Goal: Check status: Check status

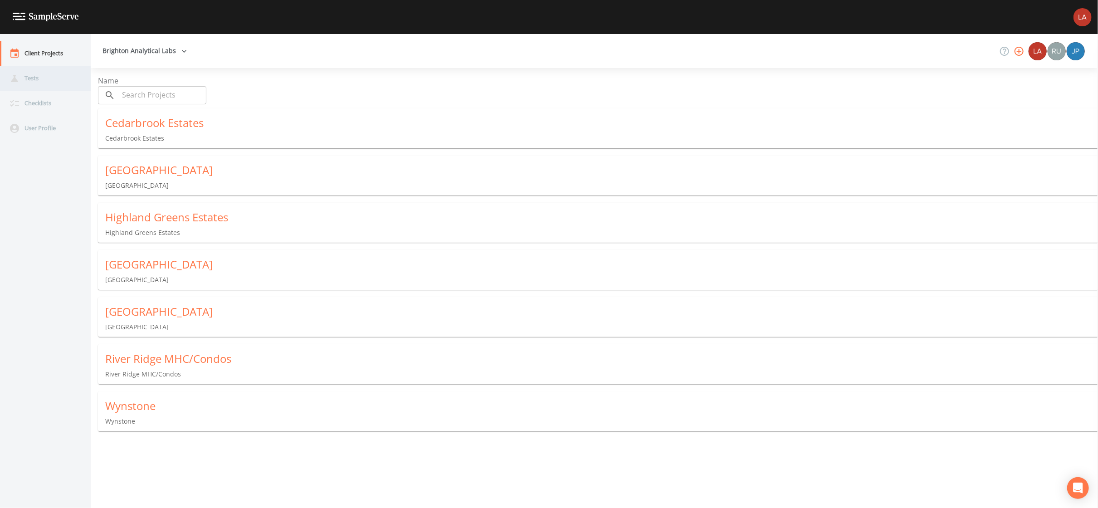
click at [55, 80] on div "Tests" at bounding box center [41, 78] width 82 height 25
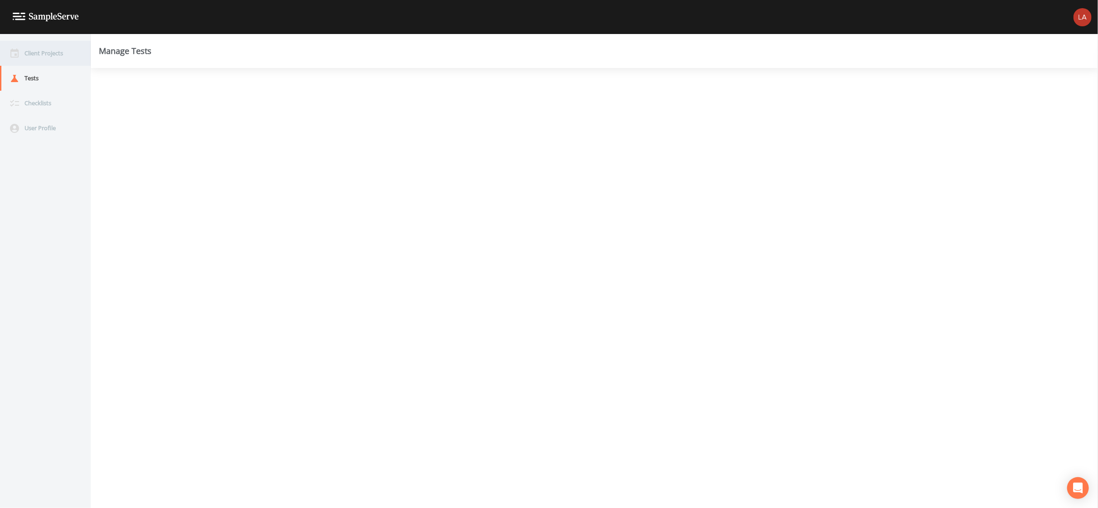
click at [59, 56] on div "Client Projects" at bounding box center [41, 53] width 82 height 25
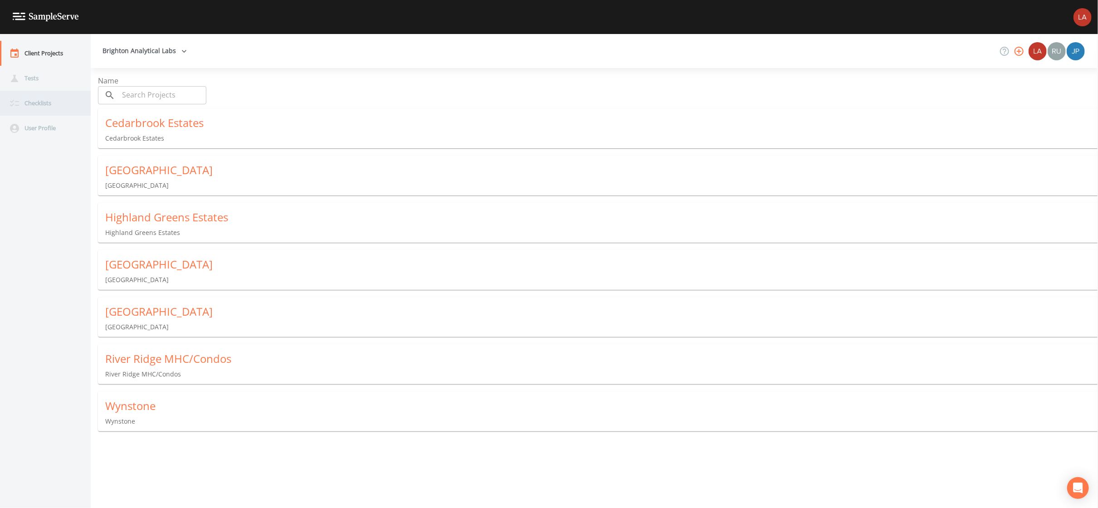
click at [56, 106] on div "Checklists" at bounding box center [41, 103] width 82 height 25
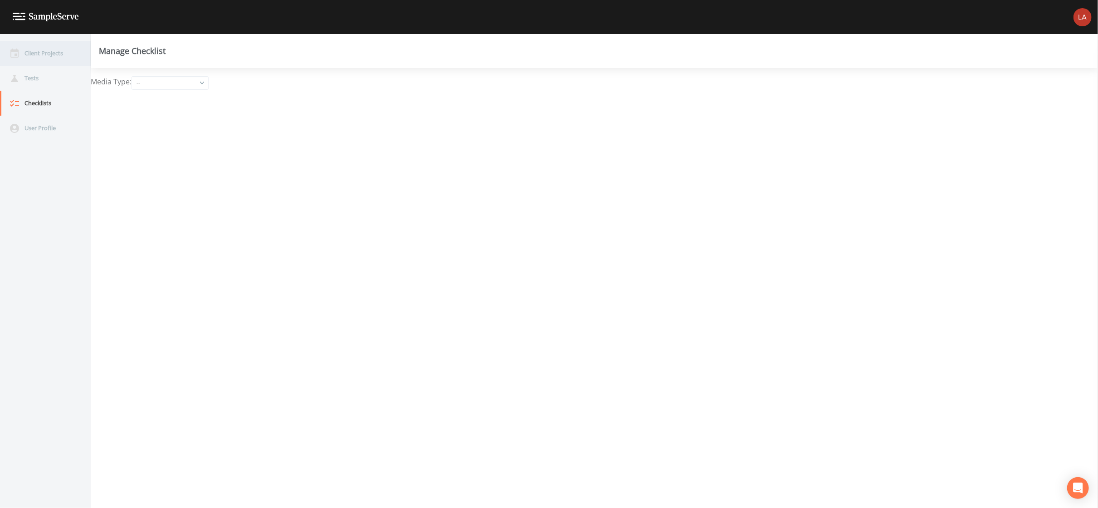
click at [38, 53] on div "Client Projects" at bounding box center [41, 53] width 82 height 25
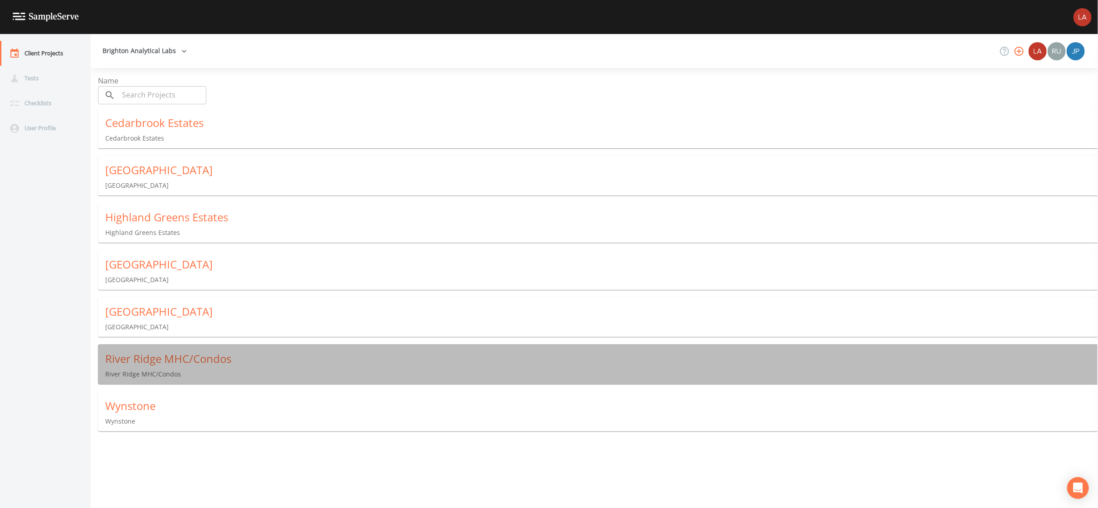
click at [158, 358] on div "River Ridge MHC/Condos" at bounding box center [601, 359] width 993 height 15
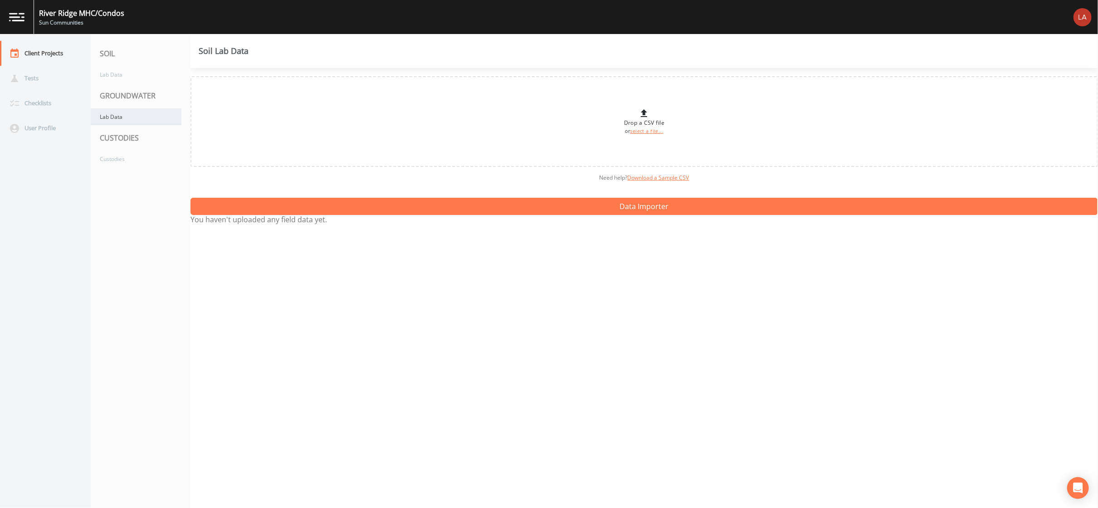
click at [127, 115] on div "Lab Data" at bounding box center [136, 116] width 91 height 17
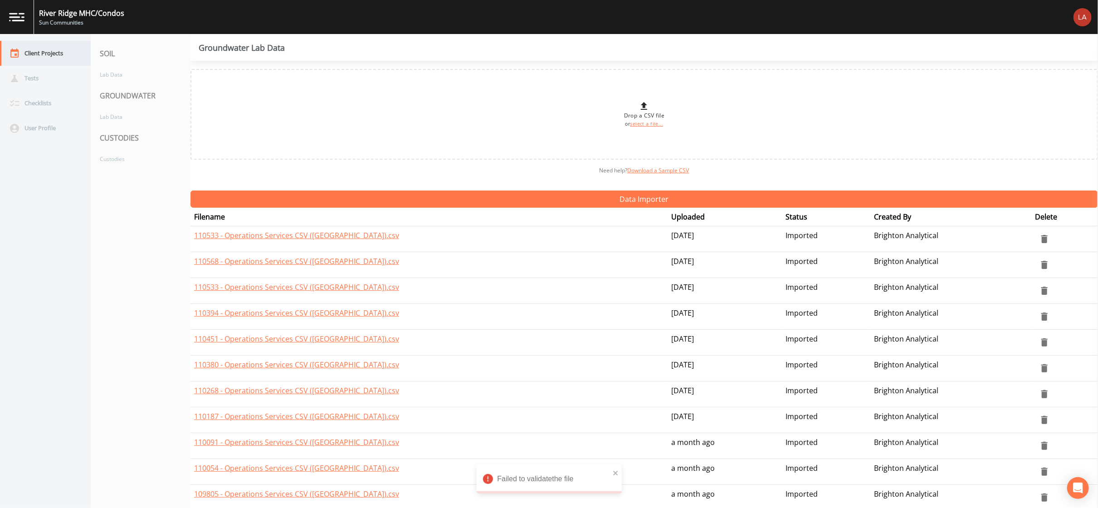
click at [48, 51] on div "Client Projects" at bounding box center [41, 53] width 82 height 25
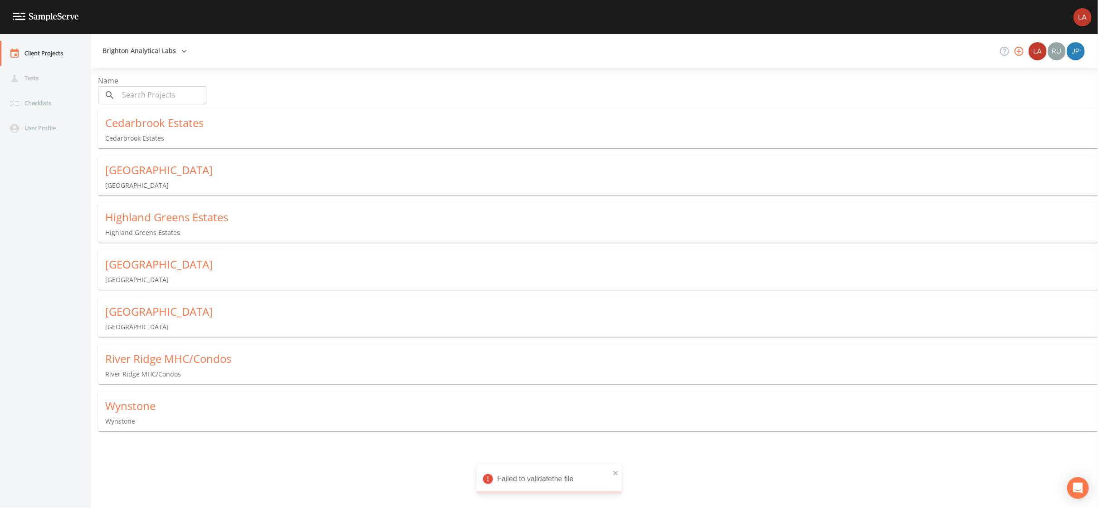
click at [143, 395] on div "Wynstone Wynstone" at bounding box center [602, 413] width 1008 height 42
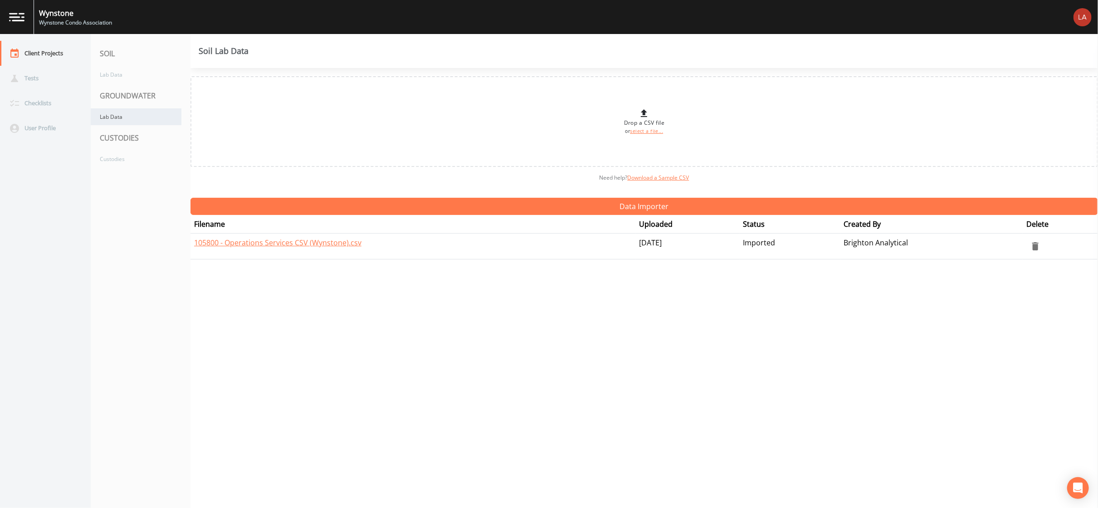
click at [132, 118] on div "Lab Data" at bounding box center [136, 116] width 91 height 17
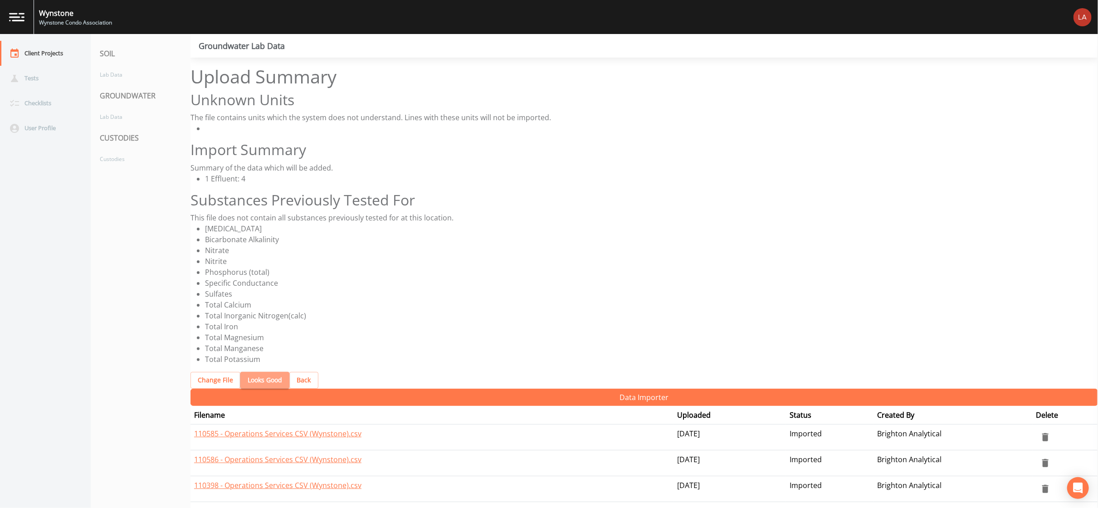
click at [267, 372] on button "Looks Good" at bounding box center [264, 380] width 49 height 17
click at [256, 372] on button "Looks Good" at bounding box center [264, 380] width 49 height 17
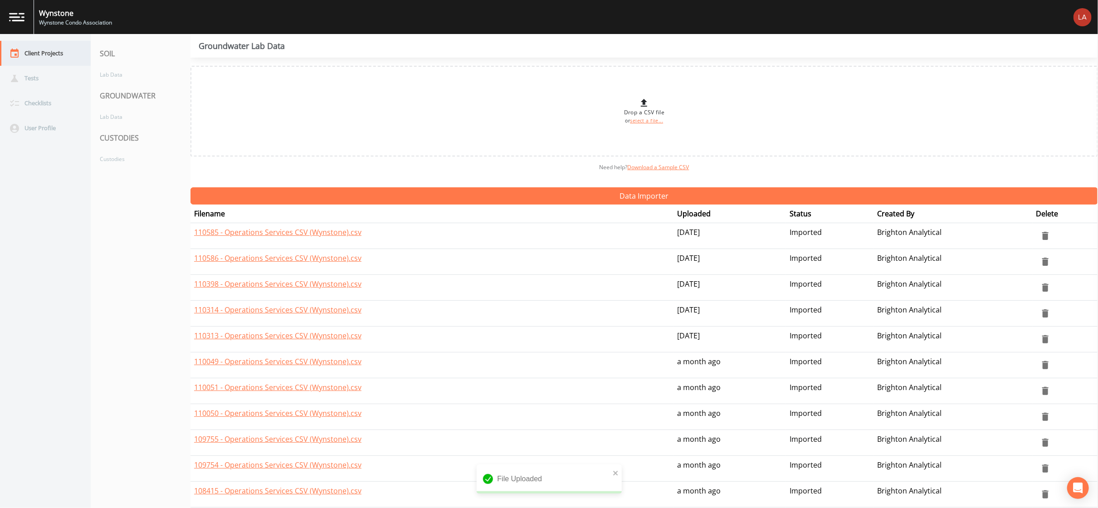
click at [52, 54] on div "Client Projects" at bounding box center [41, 53] width 82 height 25
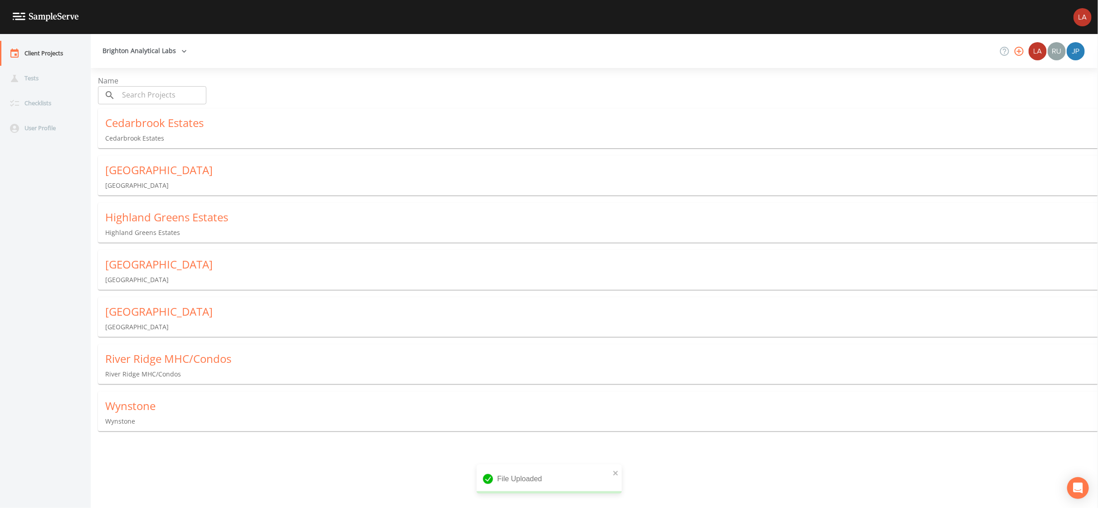
click at [142, 262] on div "[GEOGRAPHIC_DATA]" at bounding box center [601, 264] width 993 height 15
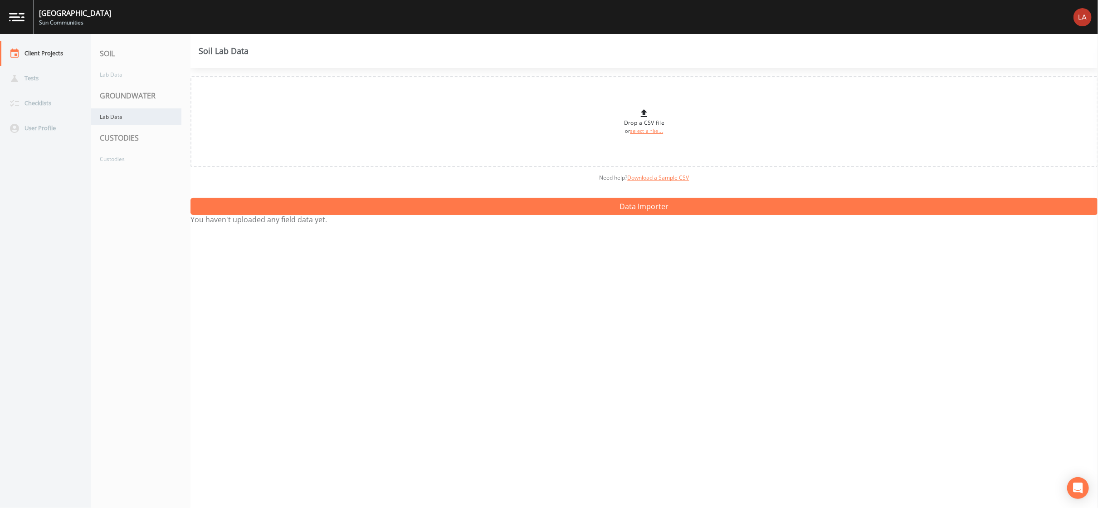
click at [134, 119] on div "Lab Data" at bounding box center [136, 116] width 91 height 17
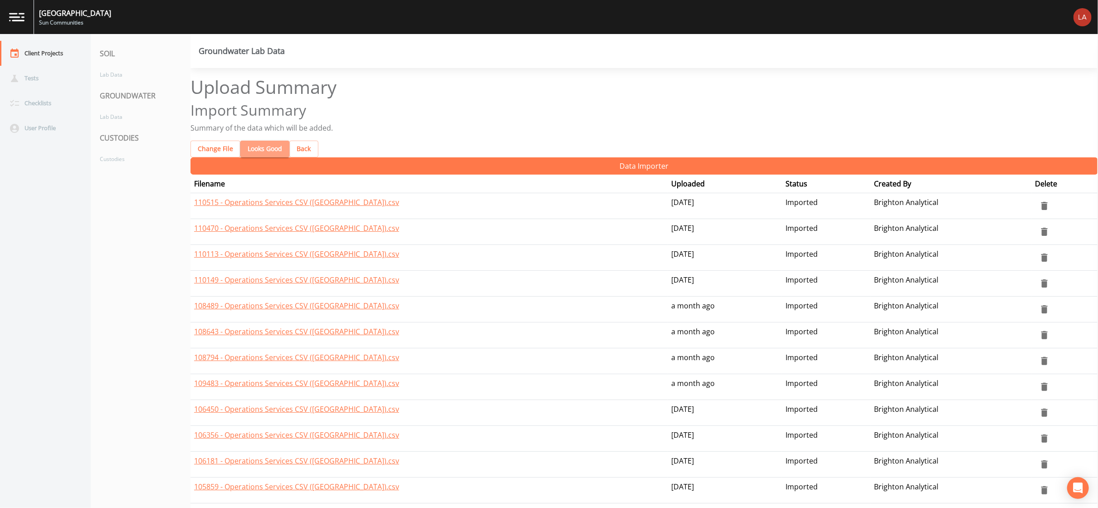
click at [260, 141] on button "Looks Good" at bounding box center [264, 149] width 49 height 17
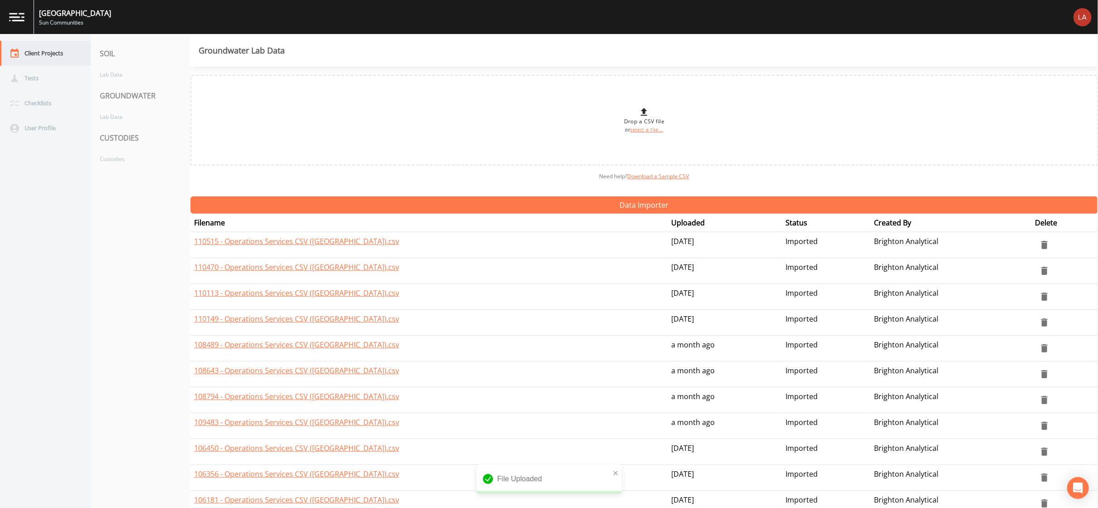
drag, startPoint x: 51, startPoint y: 54, endPoint x: 59, endPoint y: 60, distance: 10.1
click at [51, 54] on div "Client Projects" at bounding box center [41, 53] width 82 height 25
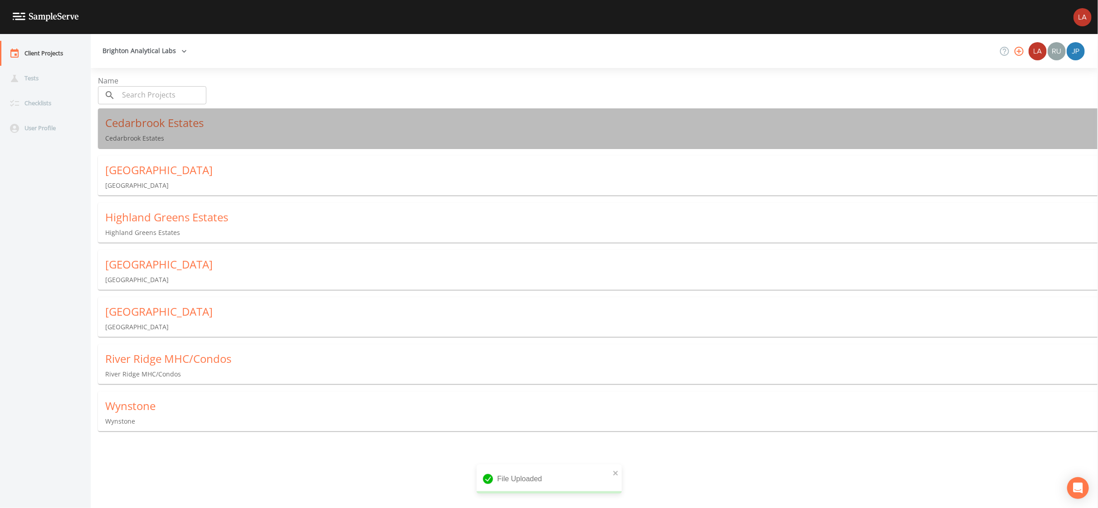
click at [132, 120] on div "Cedarbrook Estates" at bounding box center [601, 123] width 993 height 15
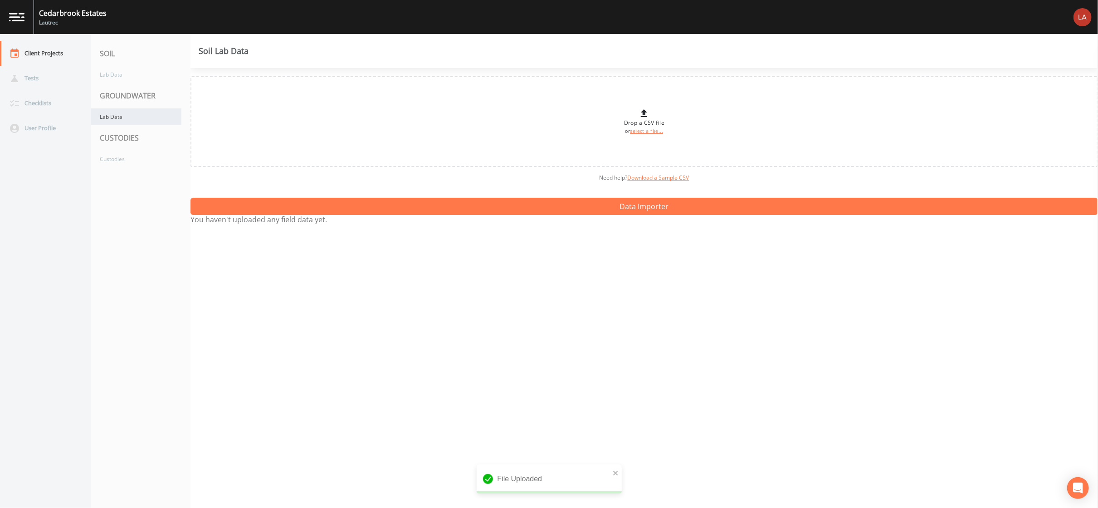
click at [142, 118] on div "Lab Data" at bounding box center [136, 116] width 91 height 17
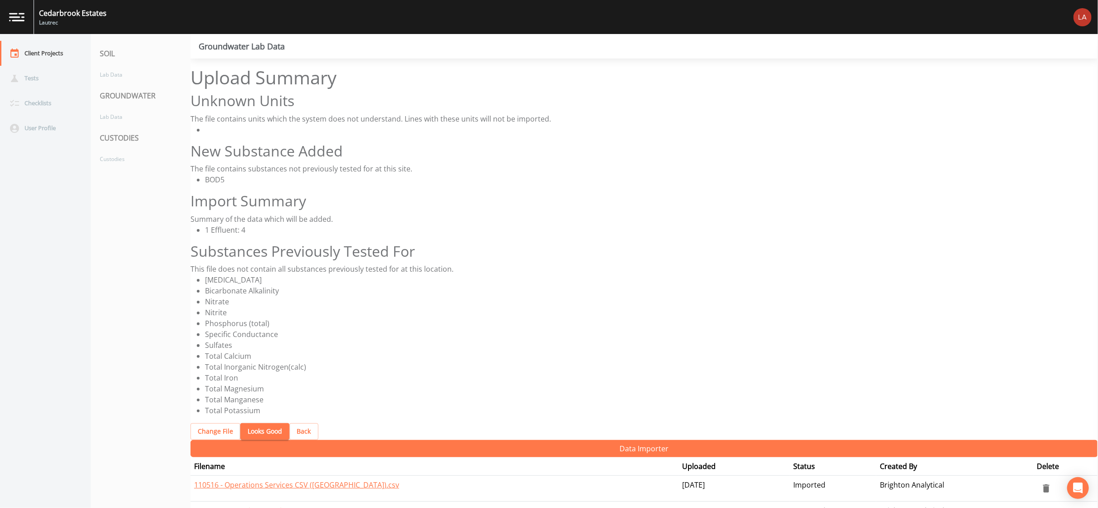
click at [257, 423] on button "Looks Good" at bounding box center [264, 431] width 49 height 17
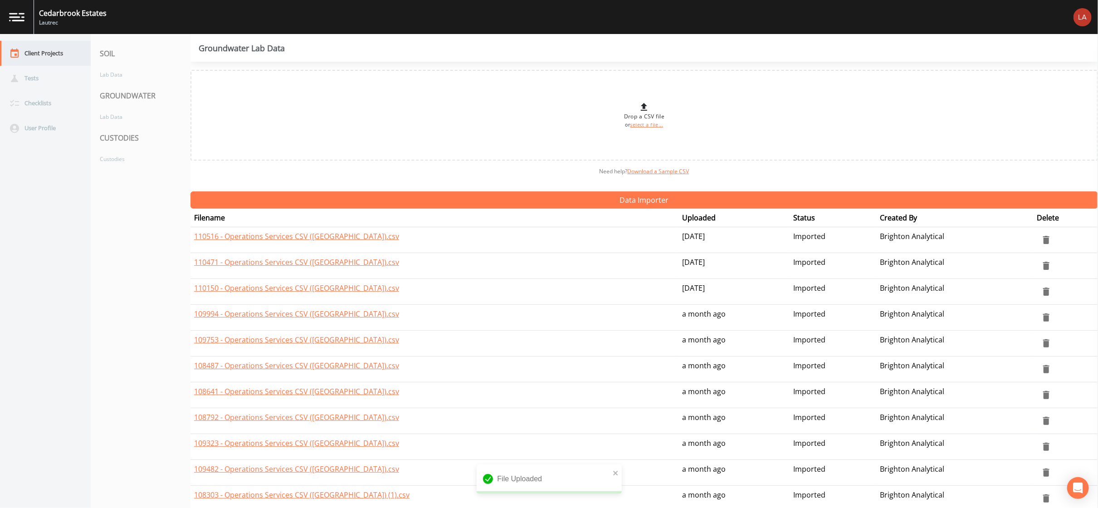
click at [47, 49] on div "Client Projects" at bounding box center [41, 53] width 82 height 25
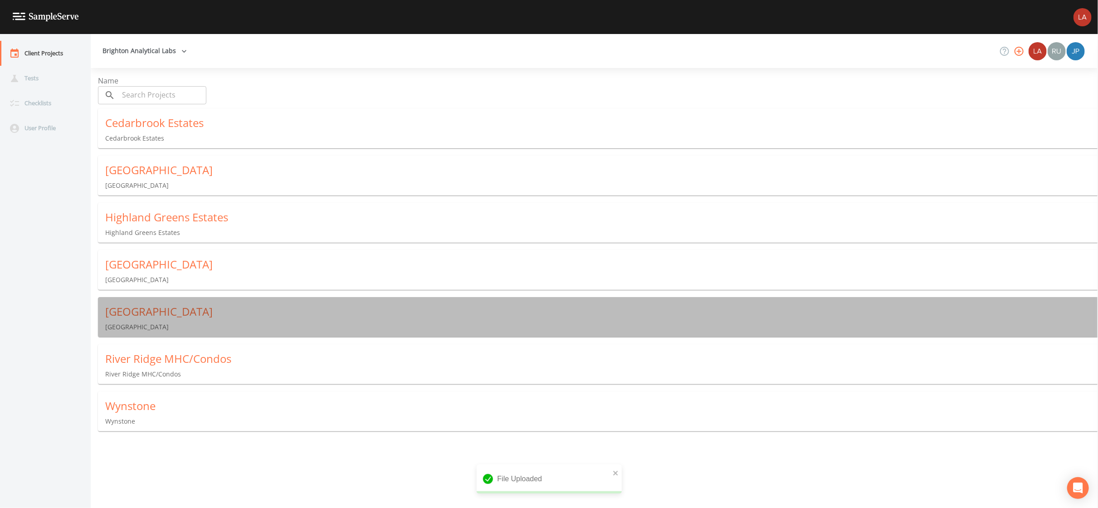
click at [151, 323] on p "[GEOGRAPHIC_DATA]" at bounding box center [601, 327] width 993 height 9
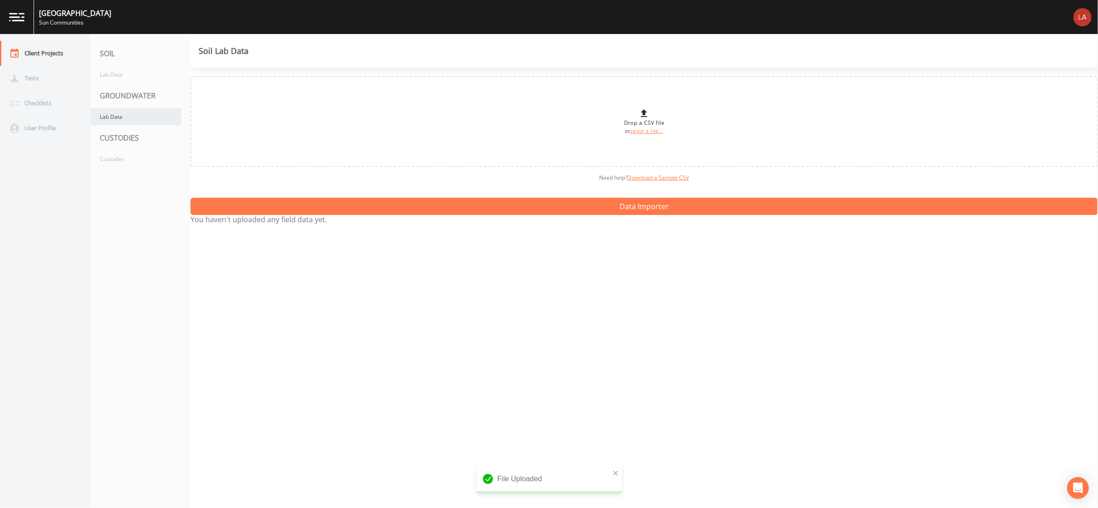
click at [124, 117] on div "Lab Data" at bounding box center [136, 116] width 91 height 17
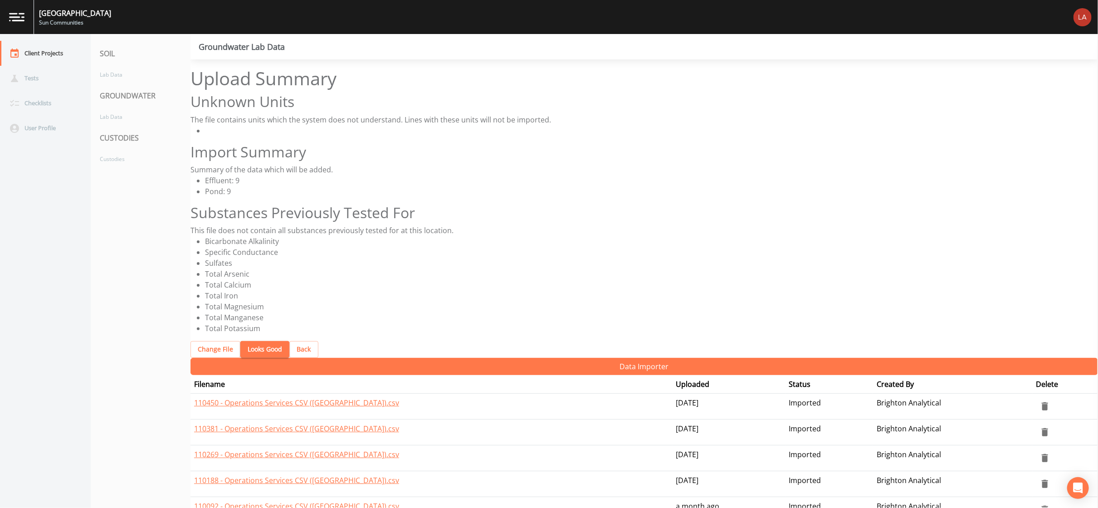
click at [251, 341] on button "Looks Good" at bounding box center [264, 349] width 49 height 17
